Goal: Use online tool/utility

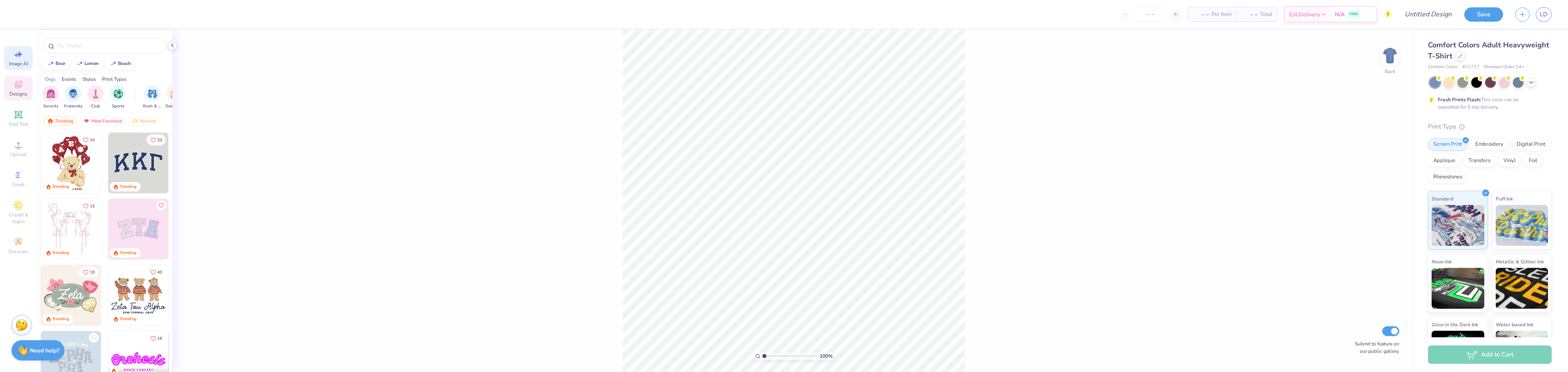
click at [21, 62] on span "Image AI" at bounding box center [19, 63] width 19 height 7
select select "4"
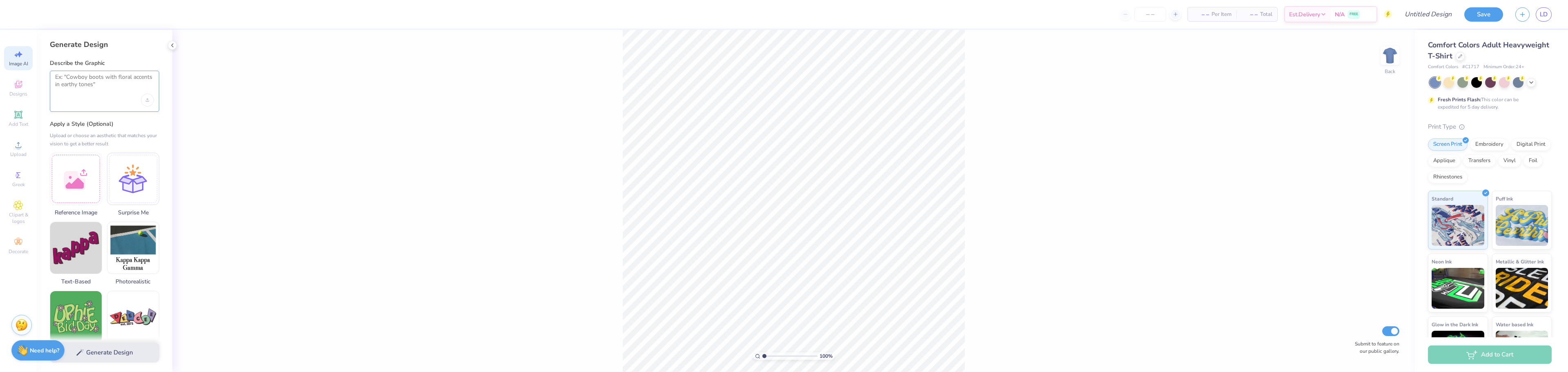
click at [107, 87] on textarea at bounding box center [105, 84] width 99 height 21
click at [137, 165] on div at bounding box center [133, 178] width 52 height 52
click at [110, 99] on div at bounding box center [105, 91] width 110 height 41
click at [96, 85] on textarea at bounding box center [105, 84] width 99 height 21
type textarea "Wild west"
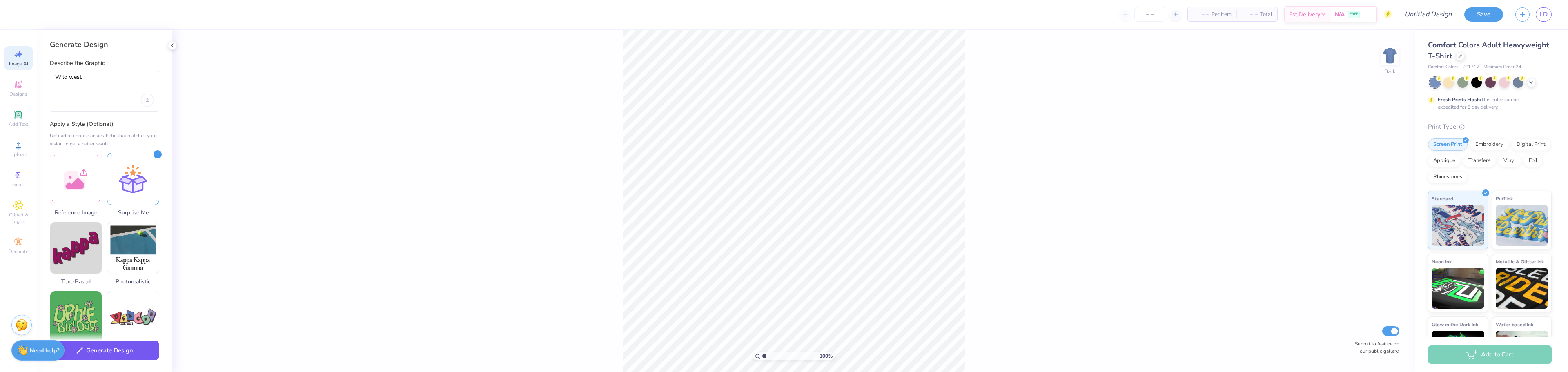
click at [123, 346] on button "Generate Design" at bounding box center [105, 350] width 110 height 20
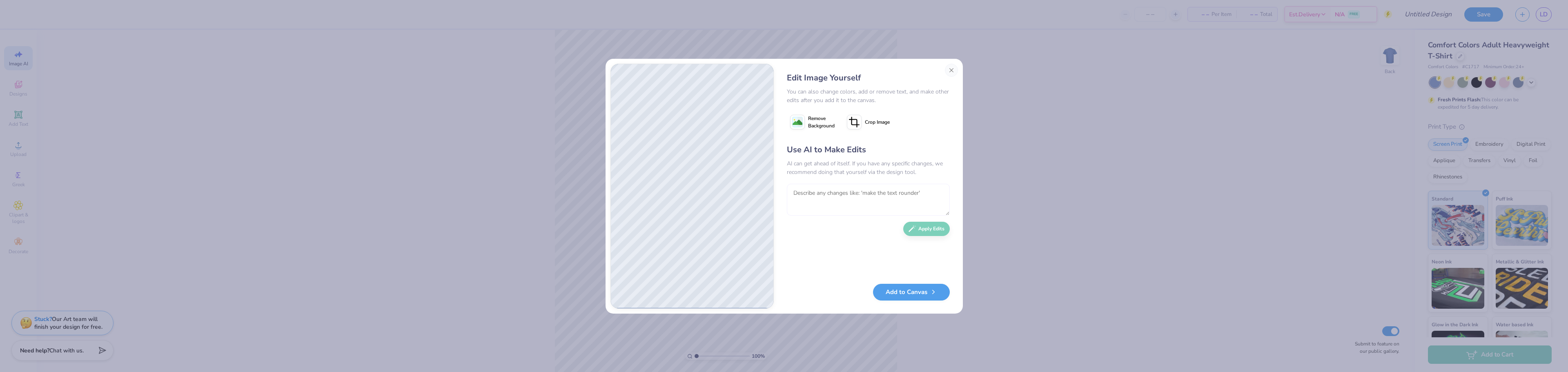
drag, startPoint x: 858, startPoint y: 206, endPoint x: 859, endPoint y: 199, distance: 7.1
click at [858, 204] on textarea at bounding box center [869, 200] width 163 height 32
type textarea "W"
type textarea "We wanna"
